Goal: Task Accomplishment & Management: Complete application form

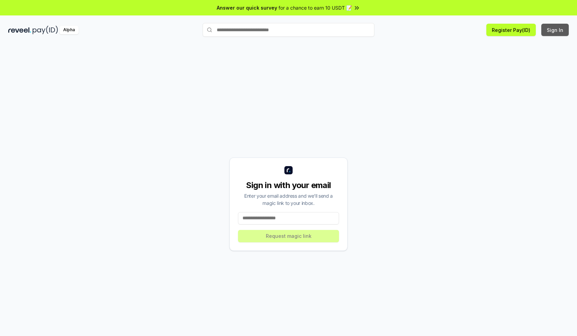
click at [555, 30] on button "Sign In" at bounding box center [554, 30] width 27 height 12
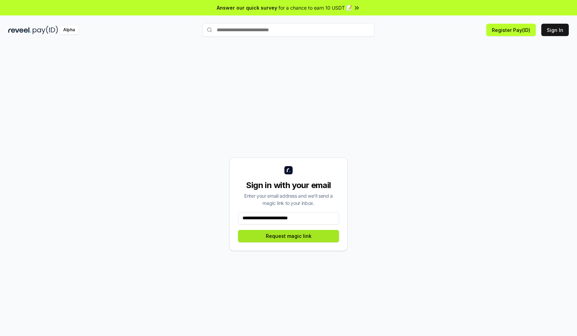
type input "**********"
click at [288, 236] on button "Request magic link" at bounding box center [288, 236] width 101 height 12
